Goal: Check status: Verify the current state of an ongoing process or item

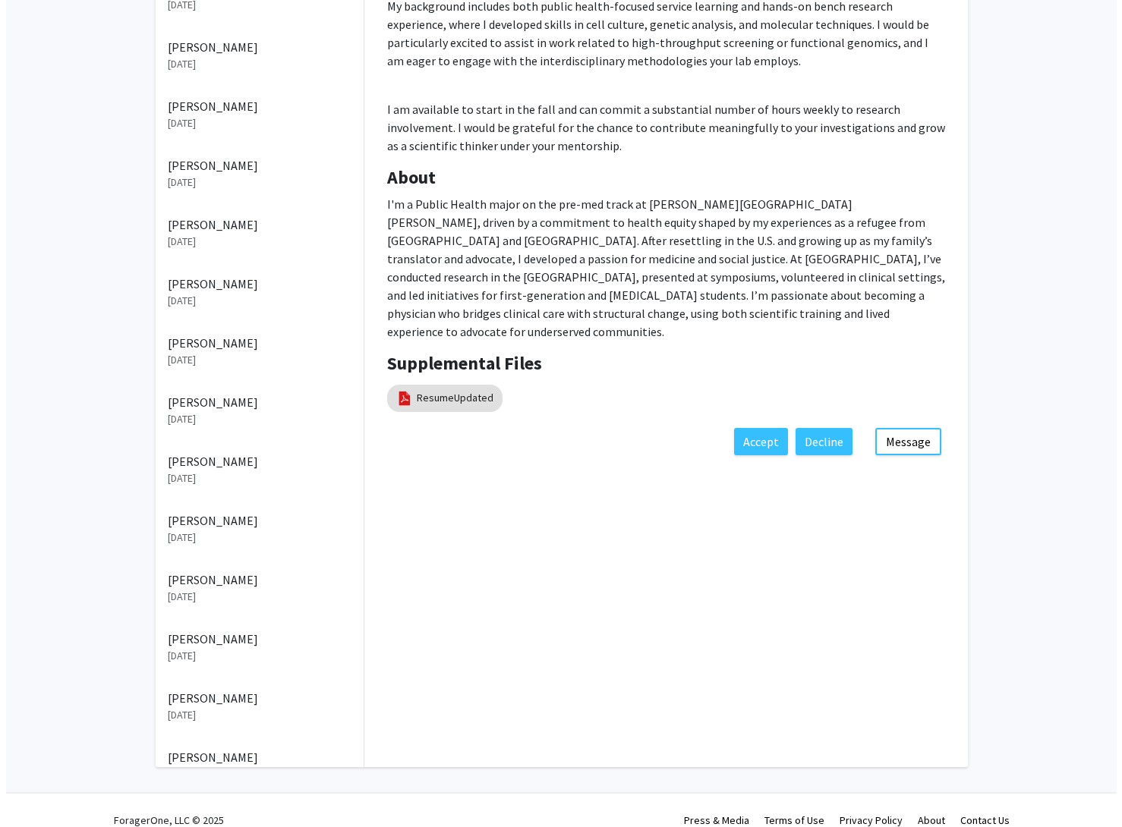
scroll to position [455, 0]
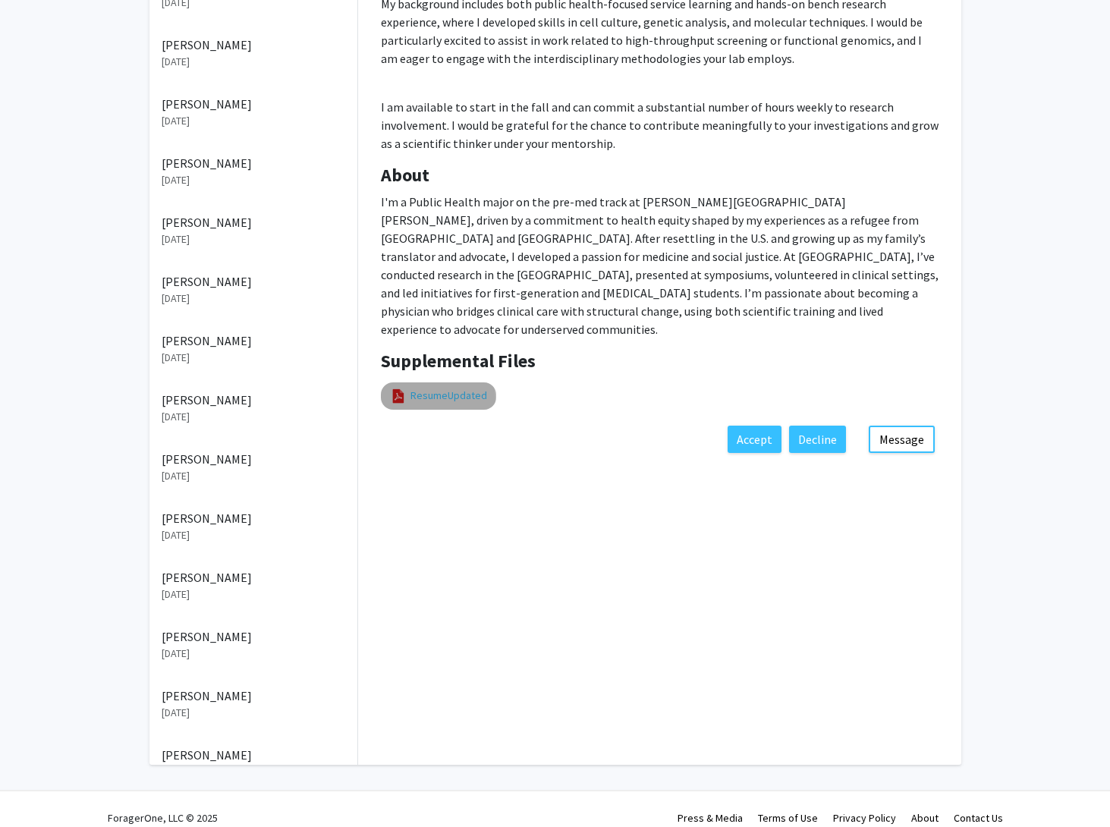
click at [436, 388] on link "ResumeUpdated" at bounding box center [449, 396] width 77 height 16
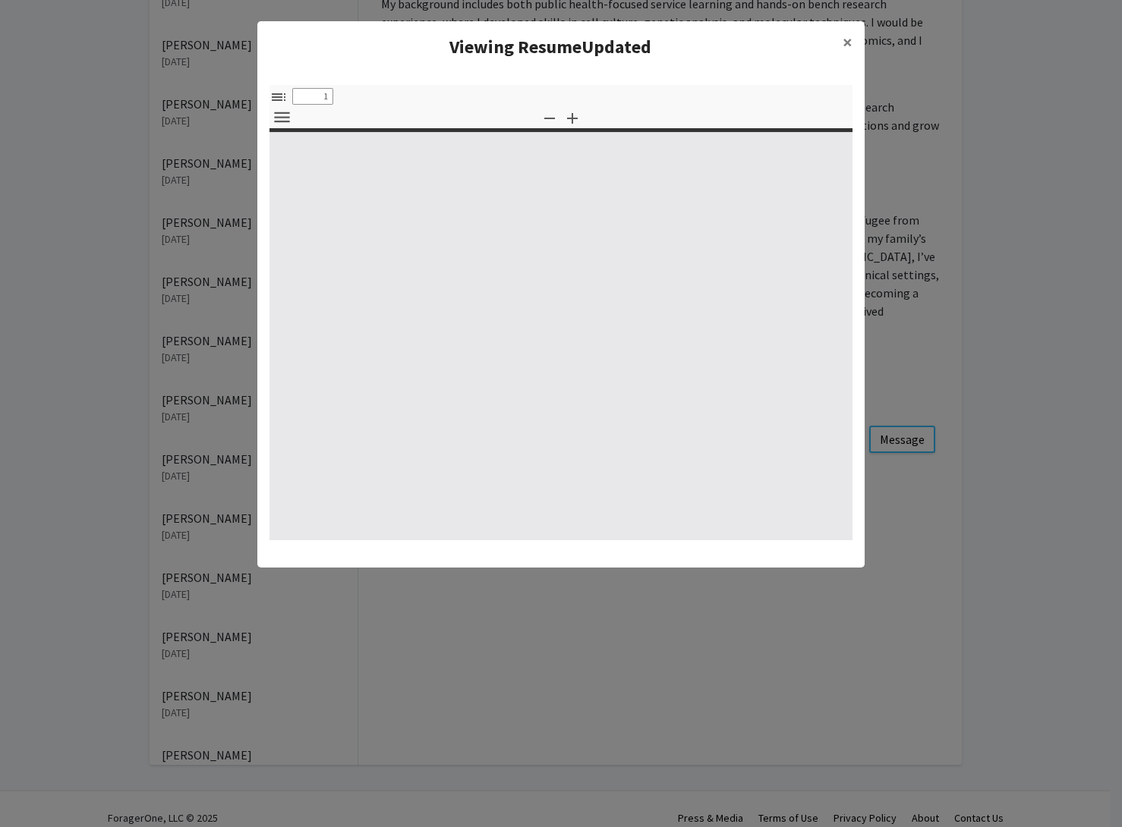
select select "custom"
type input "0"
select select "custom"
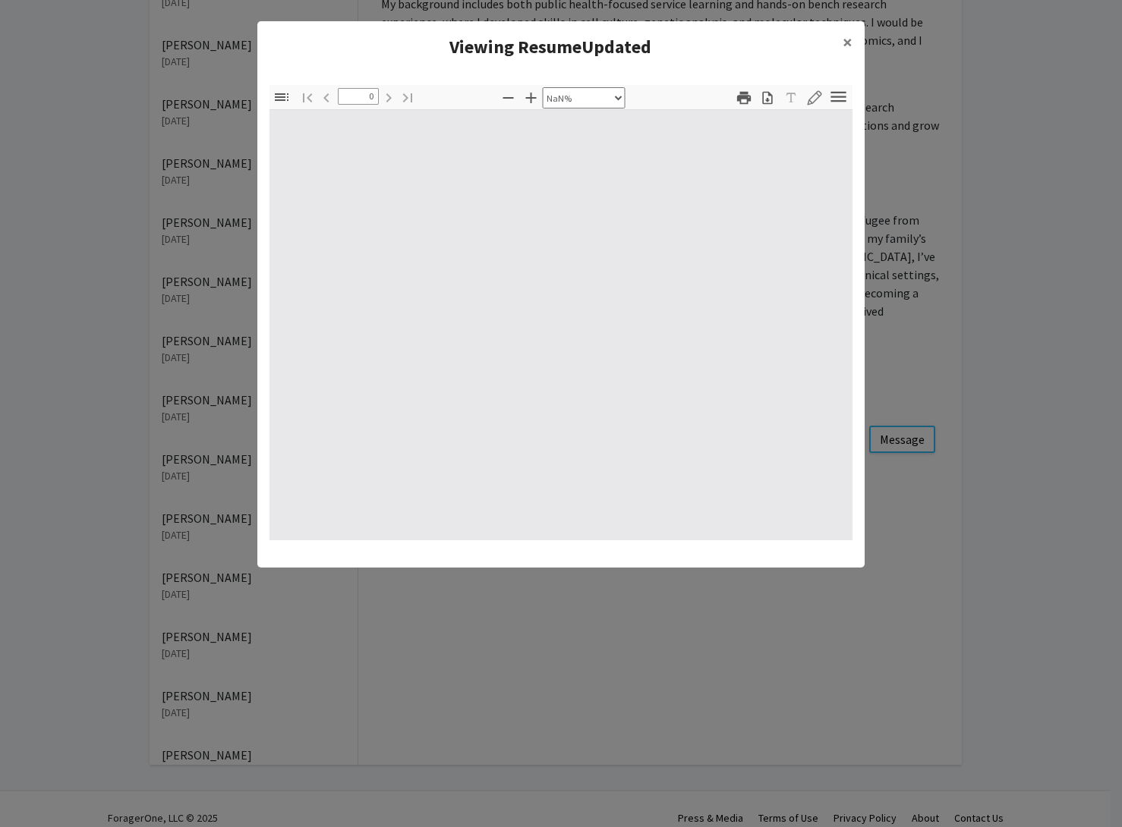
type input "1"
select select "auto"
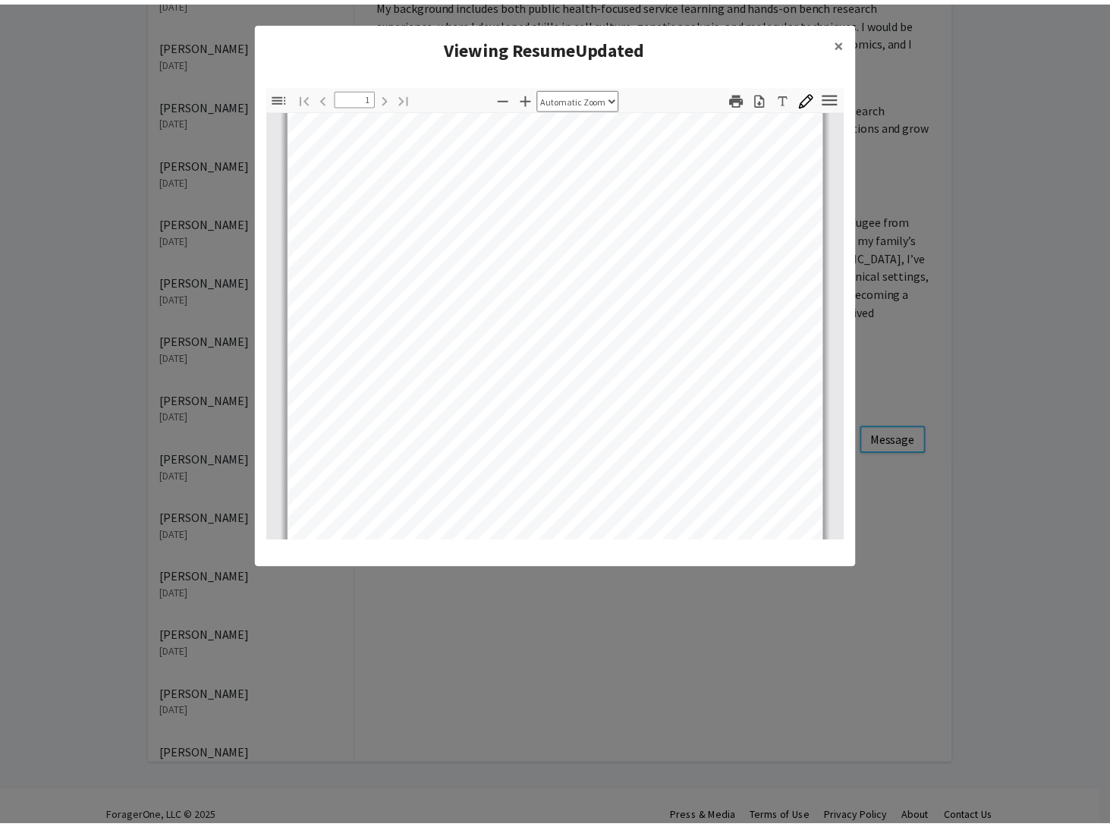
scroll to position [284, 0]
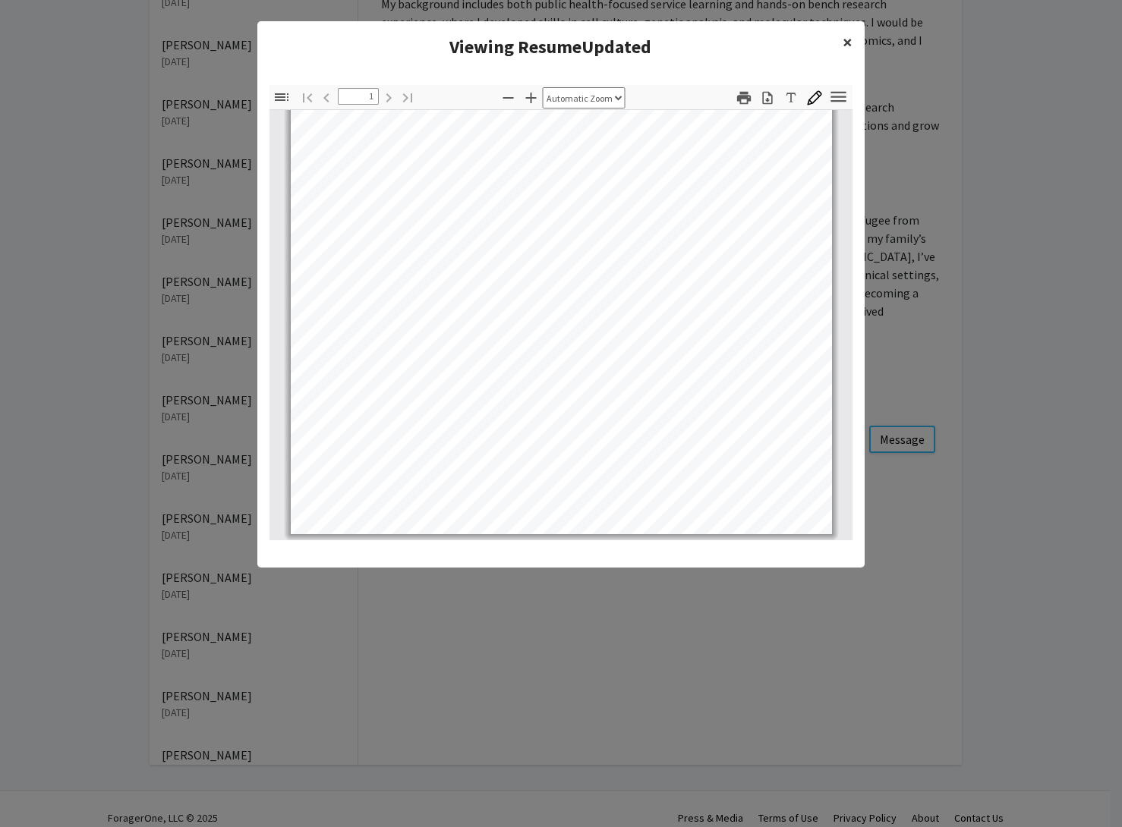
click at [844, 38] on span "×" at bounding box center [847, 42] width 10 height 24
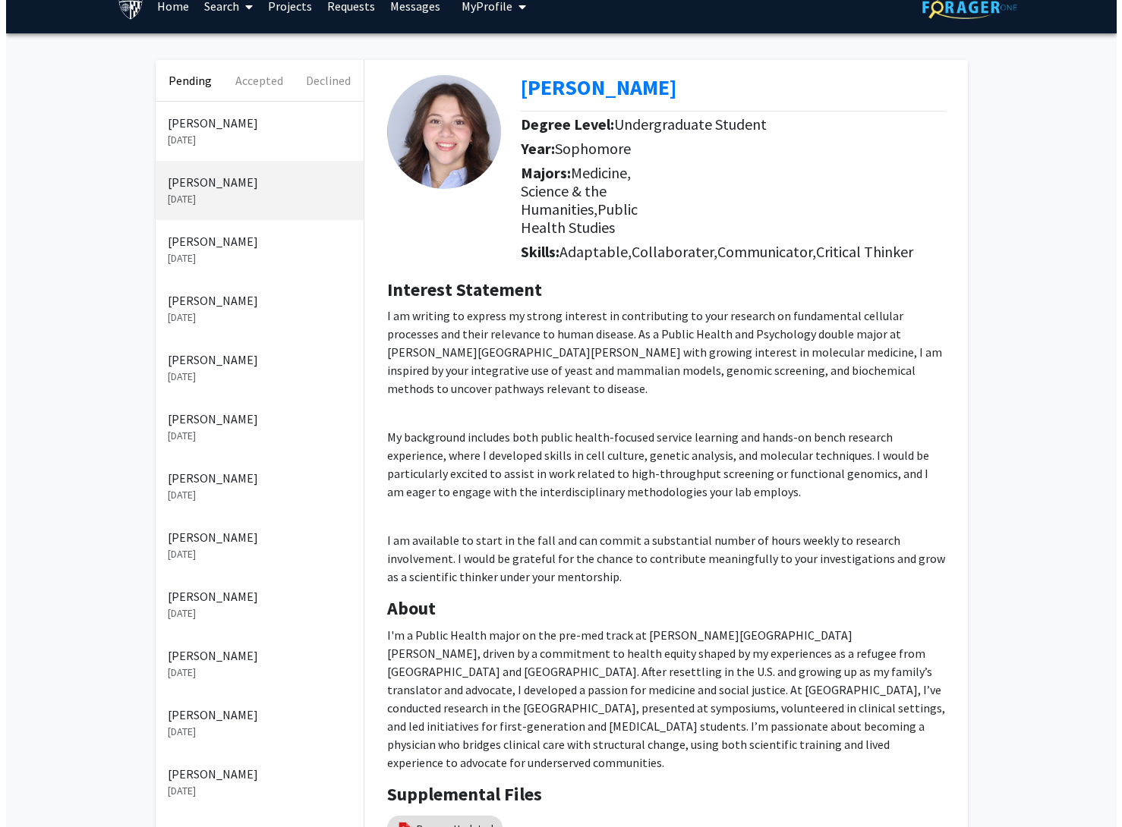
scroll to position [0, 0]
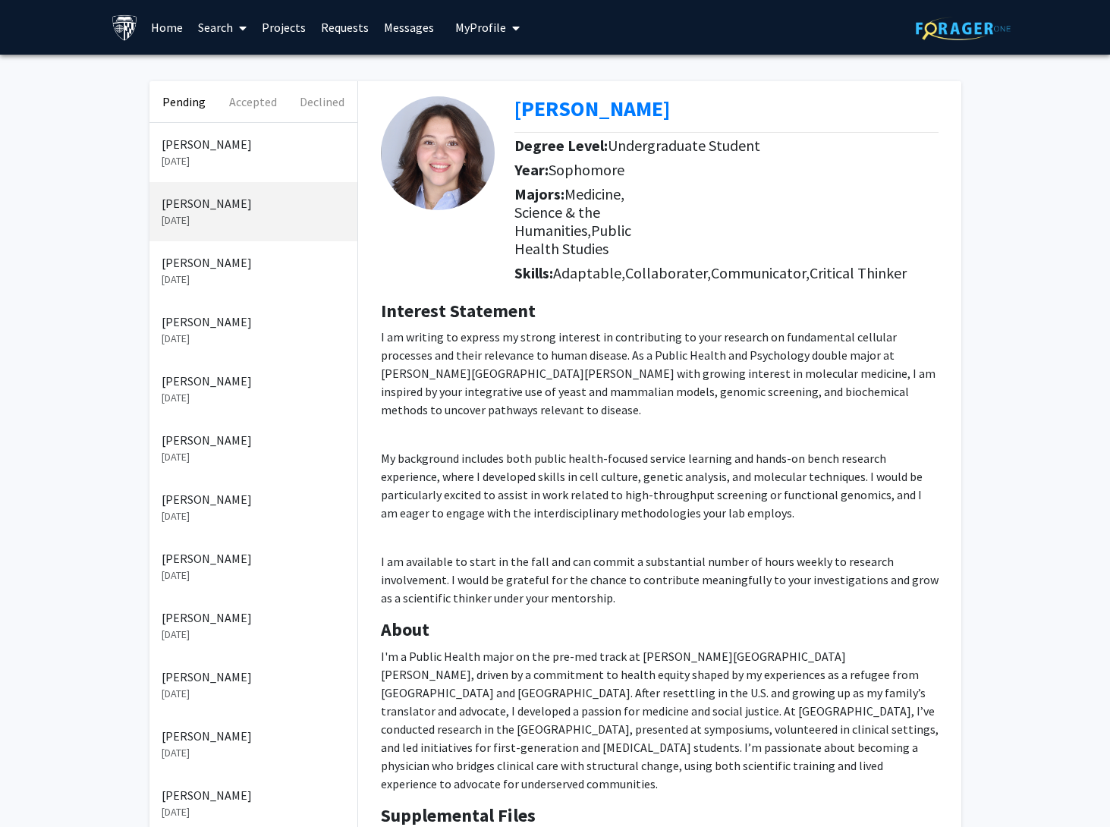
click at [205, 160] on p "[DATE]" at bounding box center [254, 161] width 184 height 16
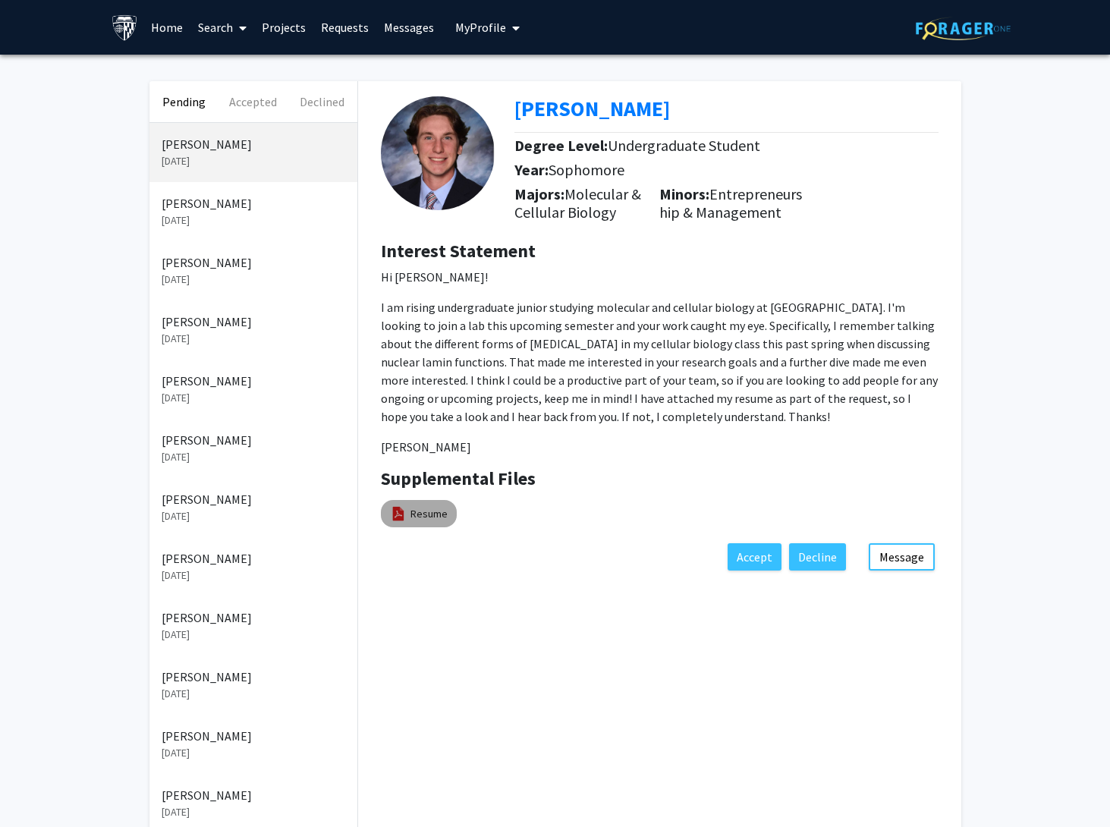
click at [415, 527] on mat-chip "Resume" at bounding box center [419, 513] width 76 height 27
click at [416, 522] on link "Resume" at bounding box center [429, 514] width 37 height 16
select select "custom"
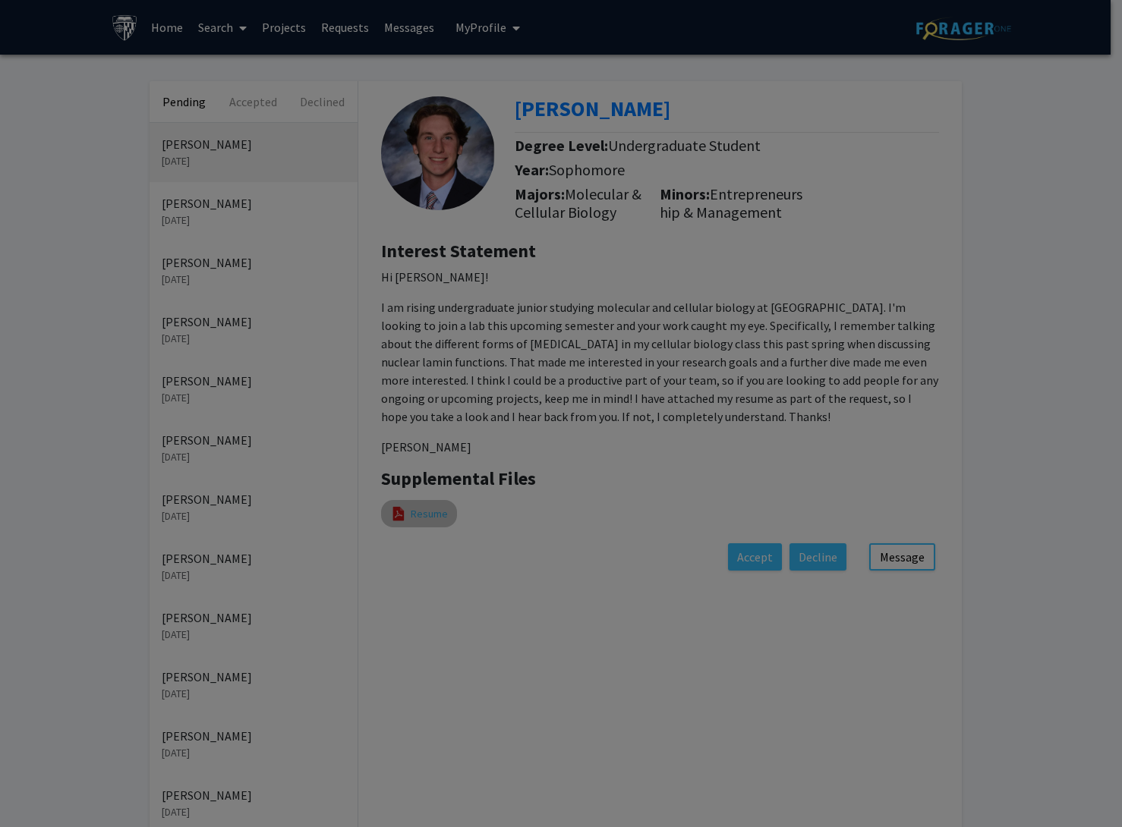
type input "0"
select select "custom"
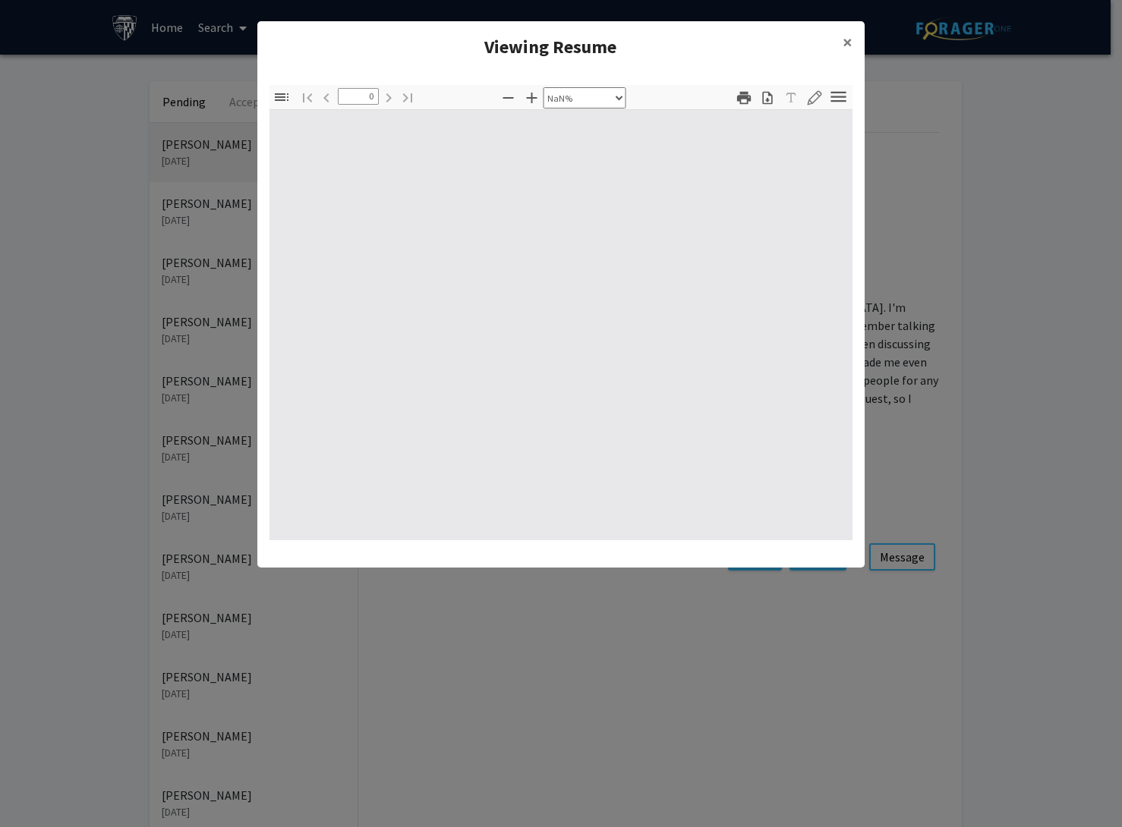
type input "1"
select select "auto"
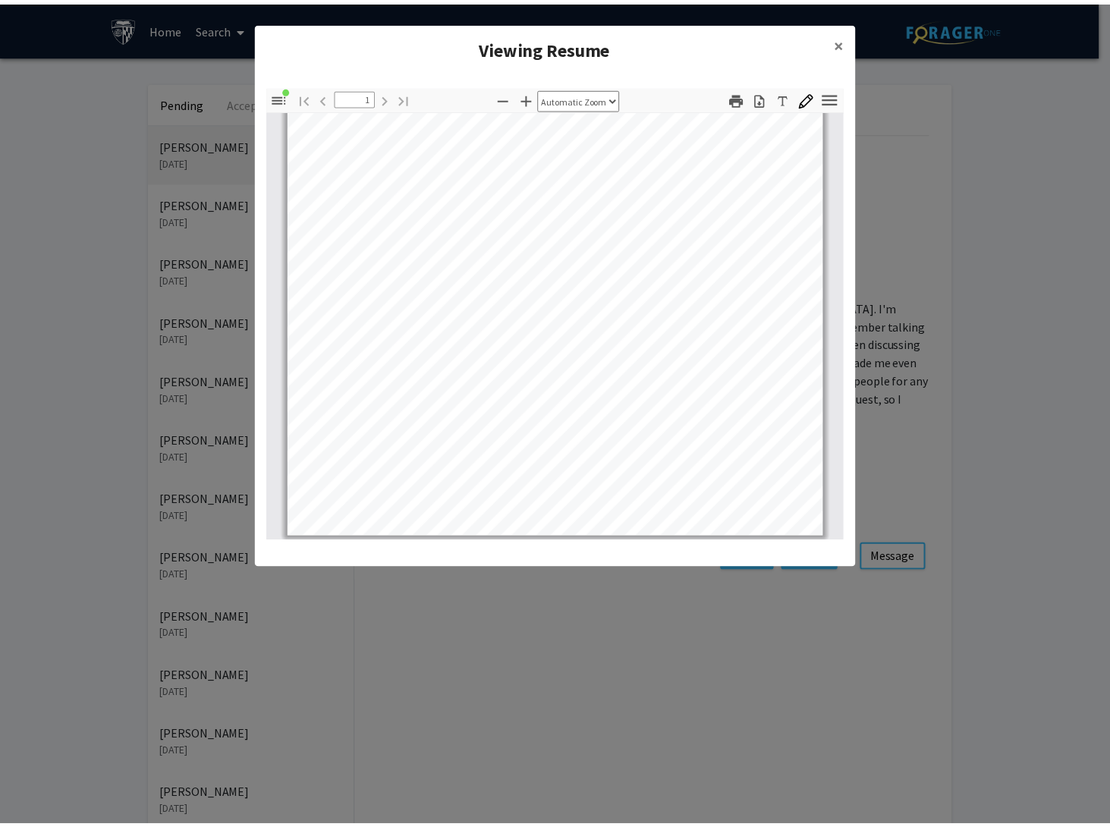
scroll to position [284, 0]
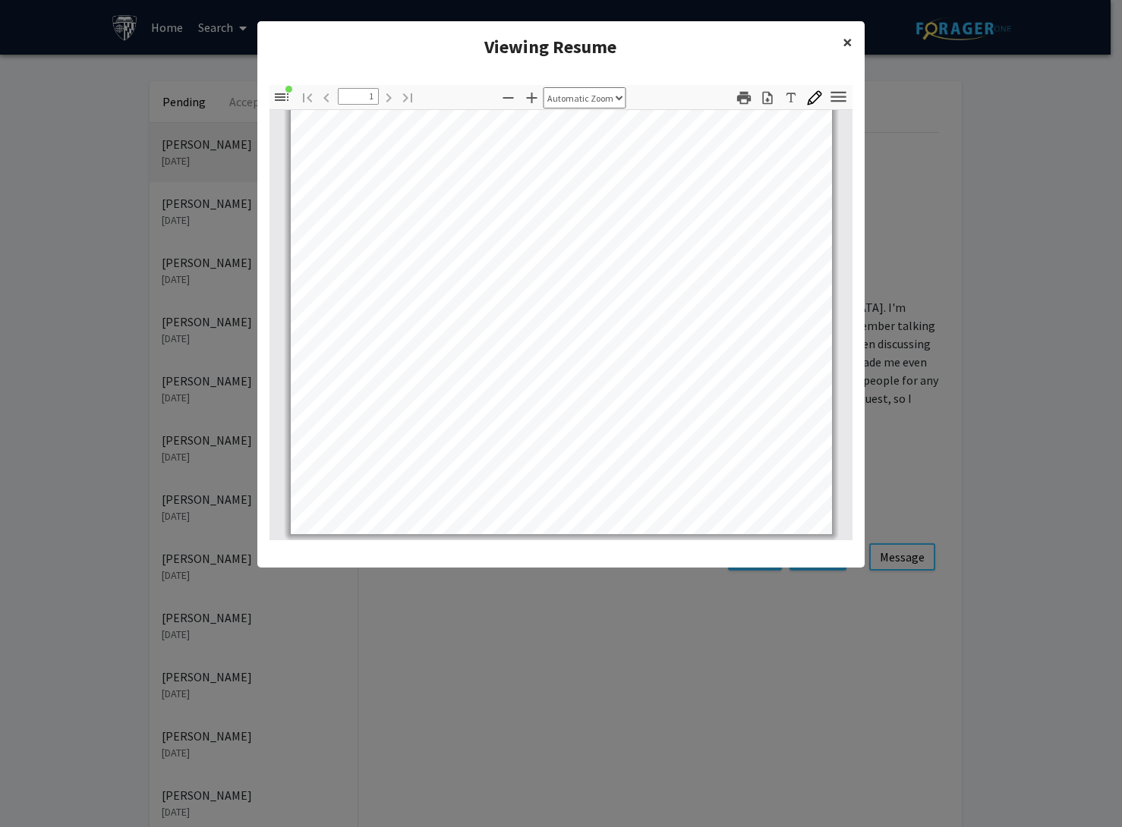
click at [843, 39] on span "×" at bounding box center [847, 42] width 10 height 24
